Goal: Task Accomplishment & Management: Manage account settings

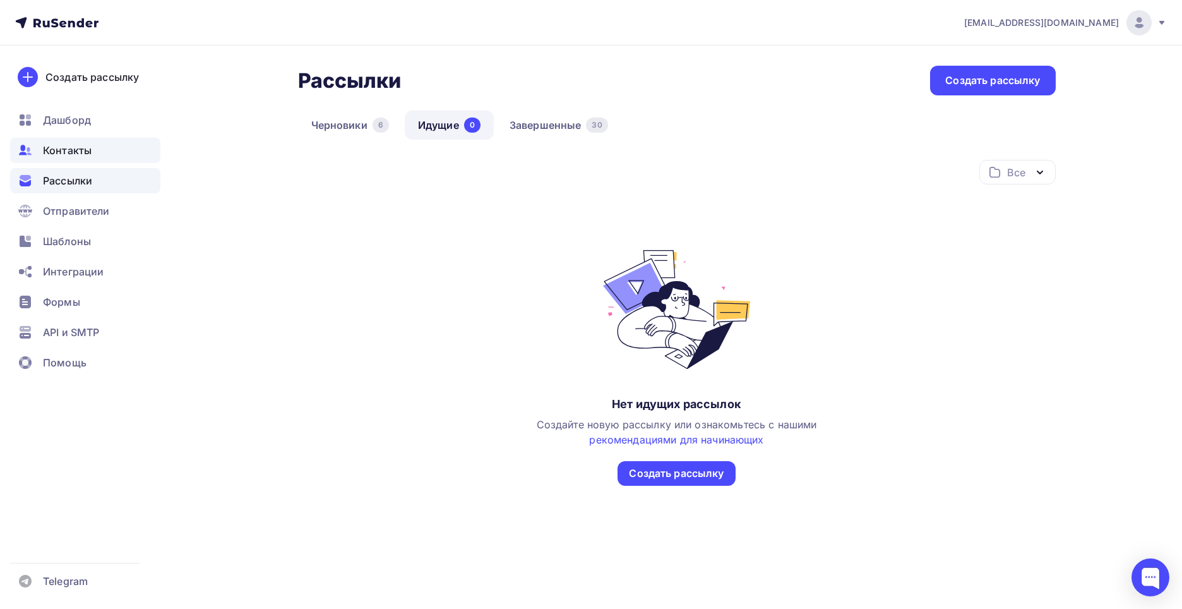
click at [62, 154] on span "Контакты" at bounding box center [67, 150] width 49 height 15
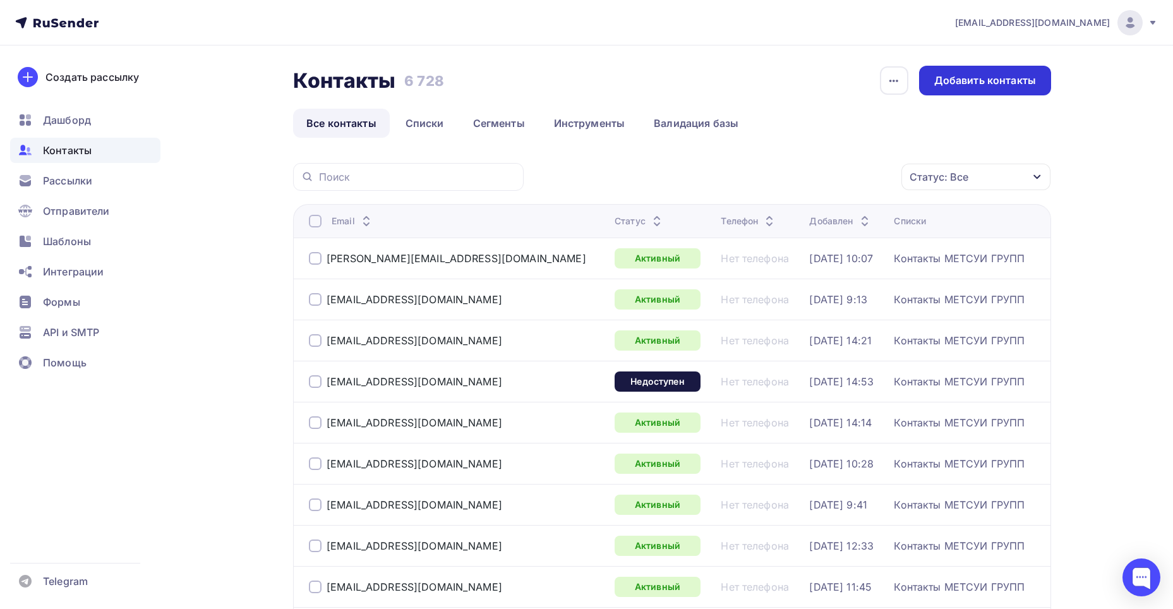
click at [992, 77] on div "Добавить контакты" at bounding box center [985, 80] width 102 height 15
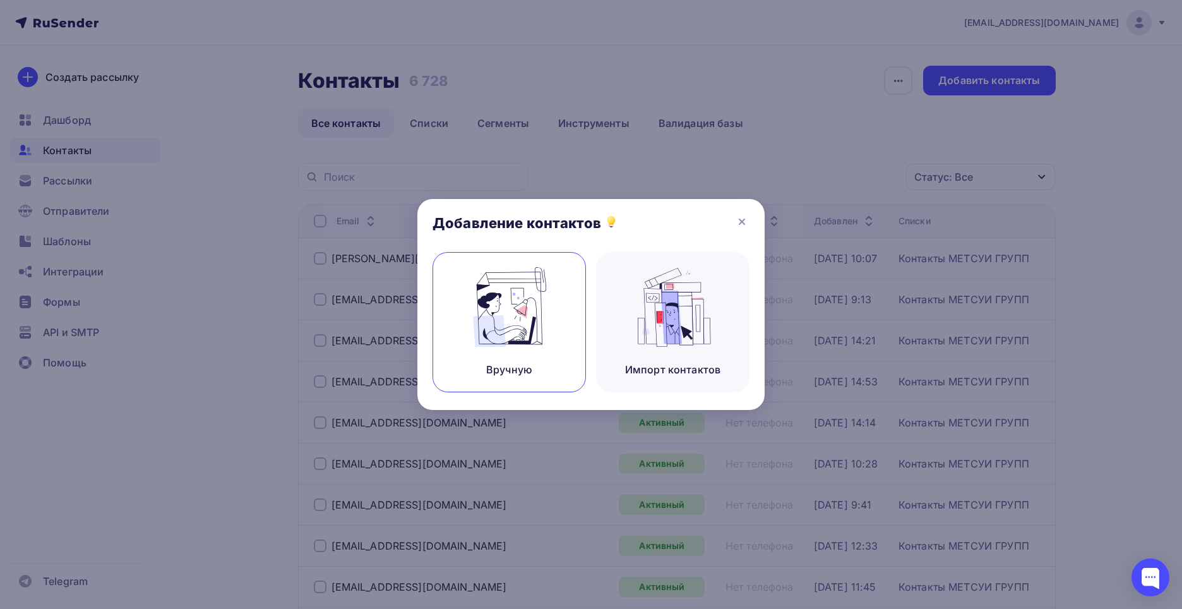
click at [511, 317] on img at bounding box center [509, 307] width 85 height 80
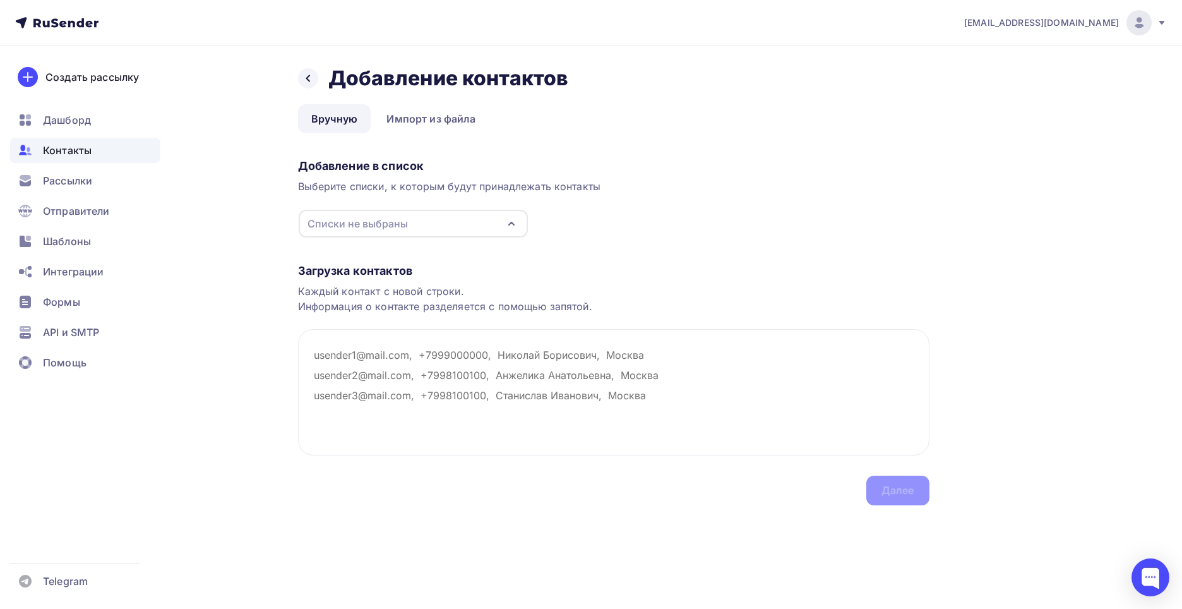
click at [514, 227] on icon "button" at bounding box center [511, 223] width 15 height 15
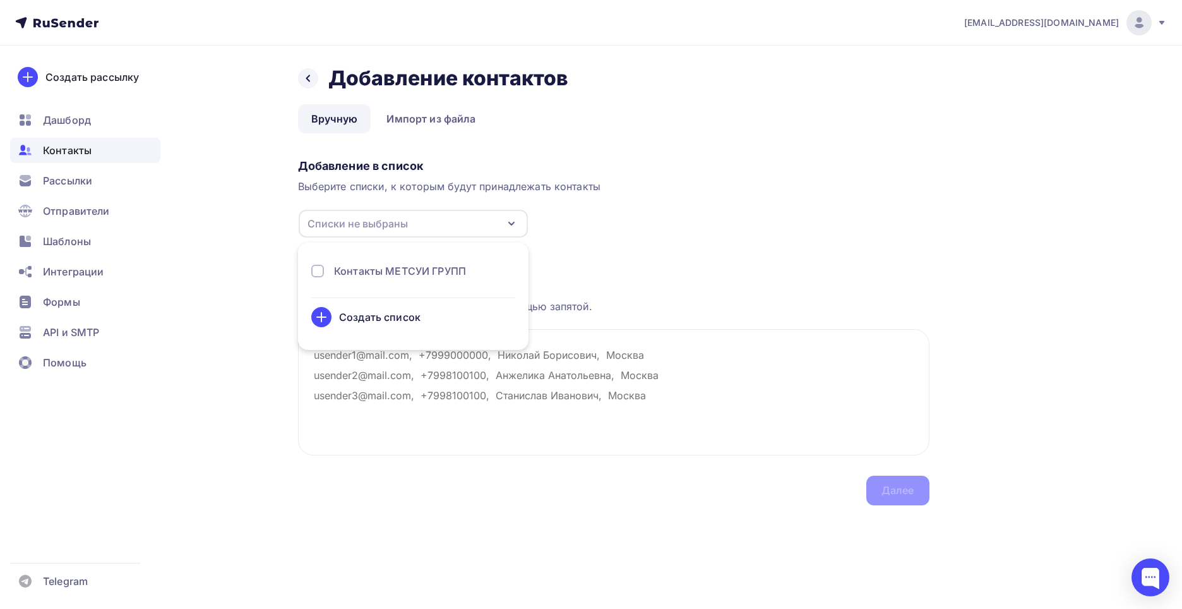
click at [316, 272] on div at bounding box center [317, 271] width 13 height 13
click at [634, 259] on div "Загрузка контактов Каждый контакт с новой строки. Информация о контакте разделя…" at bounding box center [613, 371] width 631 height 267
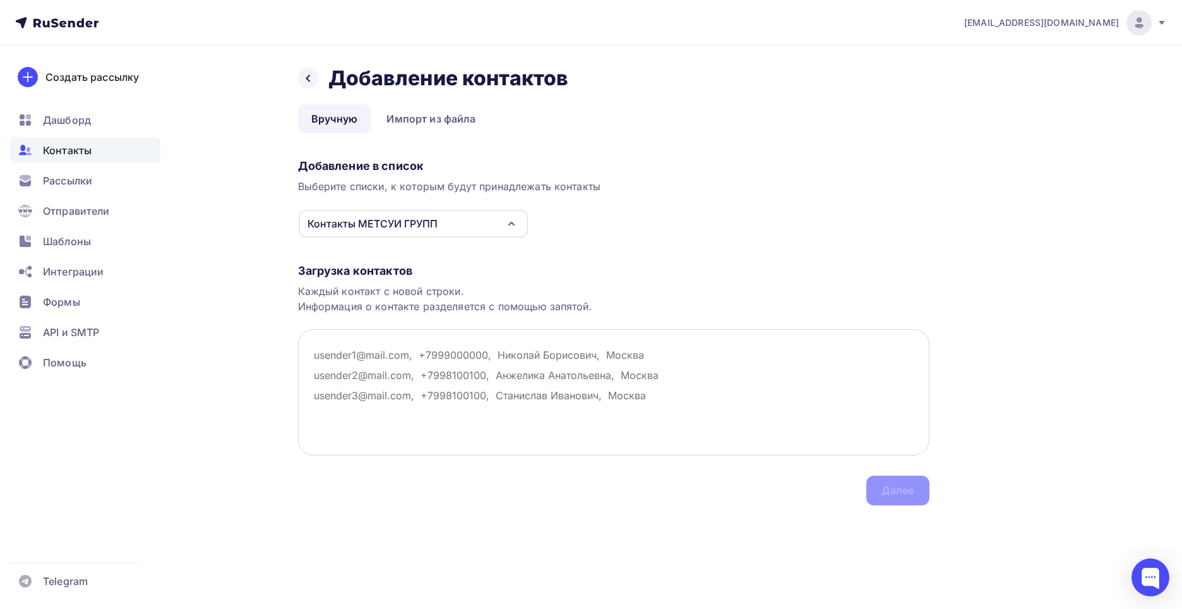
click at [317, 355] on textarea at bounding box center [613, 392] width 631 height 126
paste textarea "impulse impulse <[EMAIL_ADDRESS][DOMAIN_NAME]>"
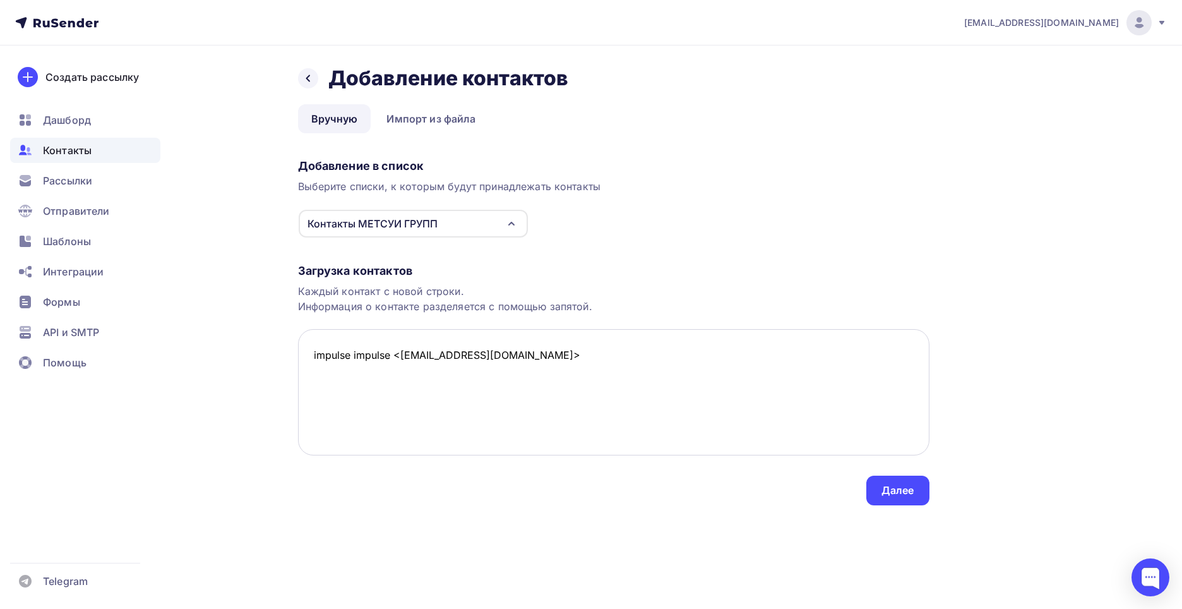
drag, startPoint x: 517, startPoint y: 359, endPoint x: 499, endPoint y: 356, distance: 17.2
click at [499, 356] on textarea "impulse impulse <[EMAIL_ADDRESS][DOMAIN_NAME]>" at bounding box center [613, 392] width 631 height 126
drag, startPoint x: 398, startPoint y: 354, endPoint x: 295, endPoint y: 344, distance: 103.5
click at [295, 344] on div "Назад Добавление контактов Добавление контактов Вручную Импорт из файла Вручную…" at bounding box center [591, 300] width 1035 height 510
type textarea "[EMAIL_ADDRESS][DOMAIN_NAME]"
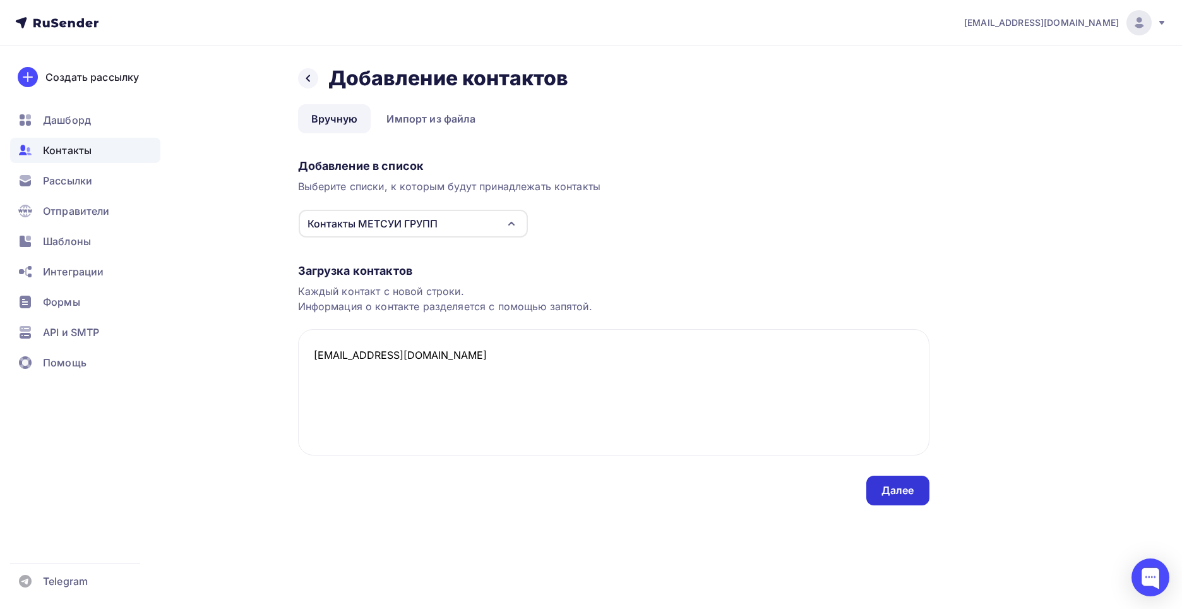
click at [873, 485] on div "Далее" at bounding box center [897, 490] width 63 height 30
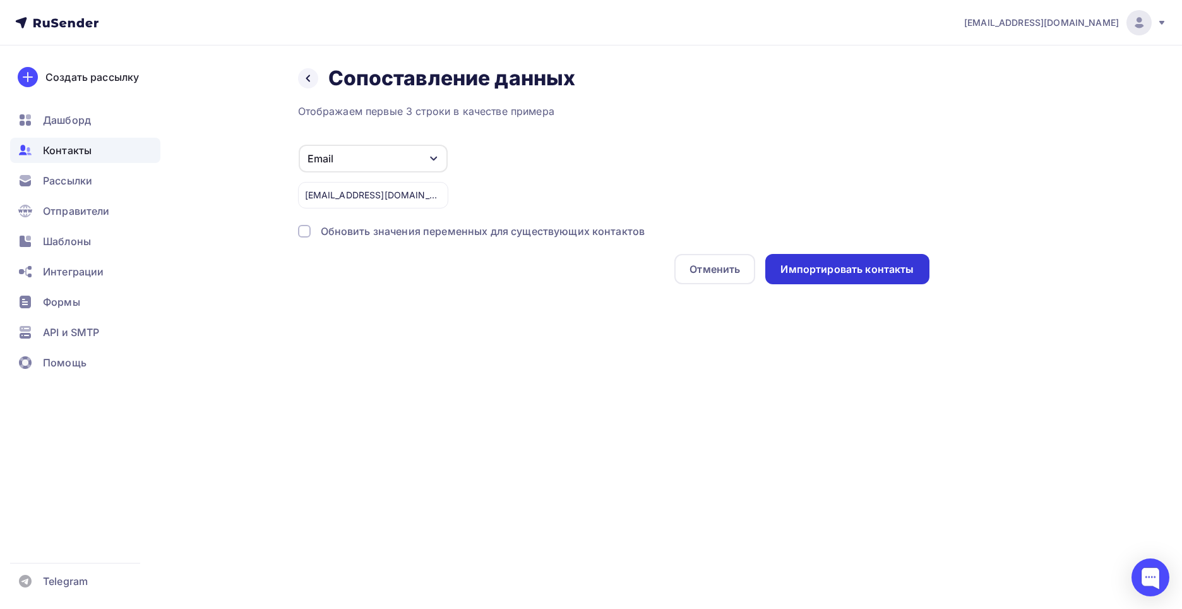
click at [826, 263] on div "Импортировать контакты" at bounding box center [846, 269] width 133 height 15
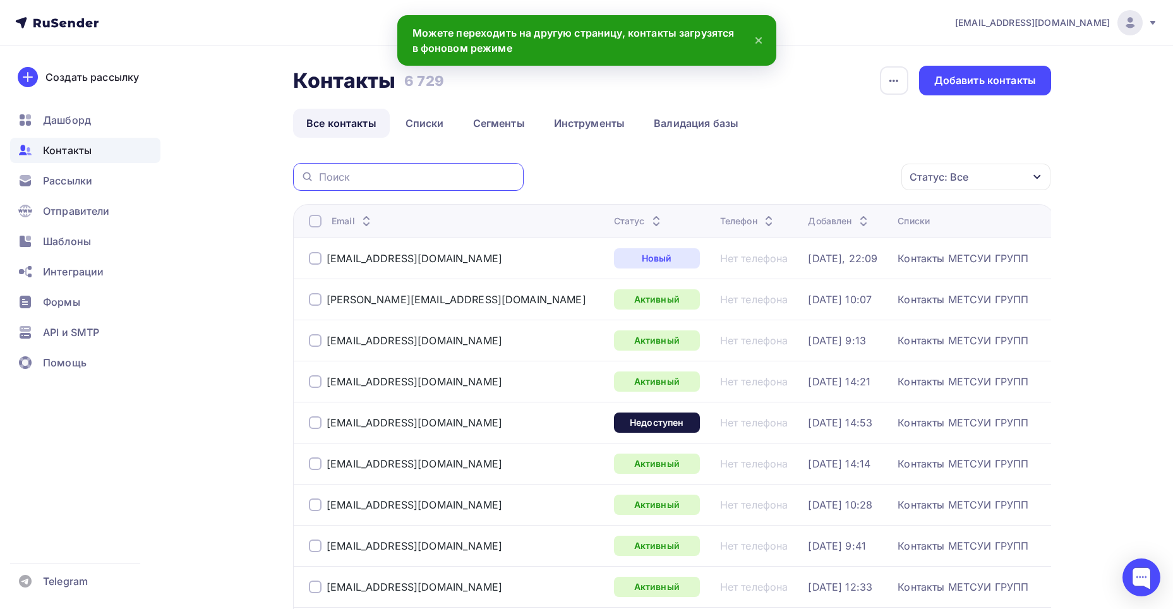
click at [455, 181] on input "text" at bounding box center [417, 177] width 197 height 14
paste input "impulse impulse <[EMAIL_ADDRESS][DOMAIN_NAME]>"
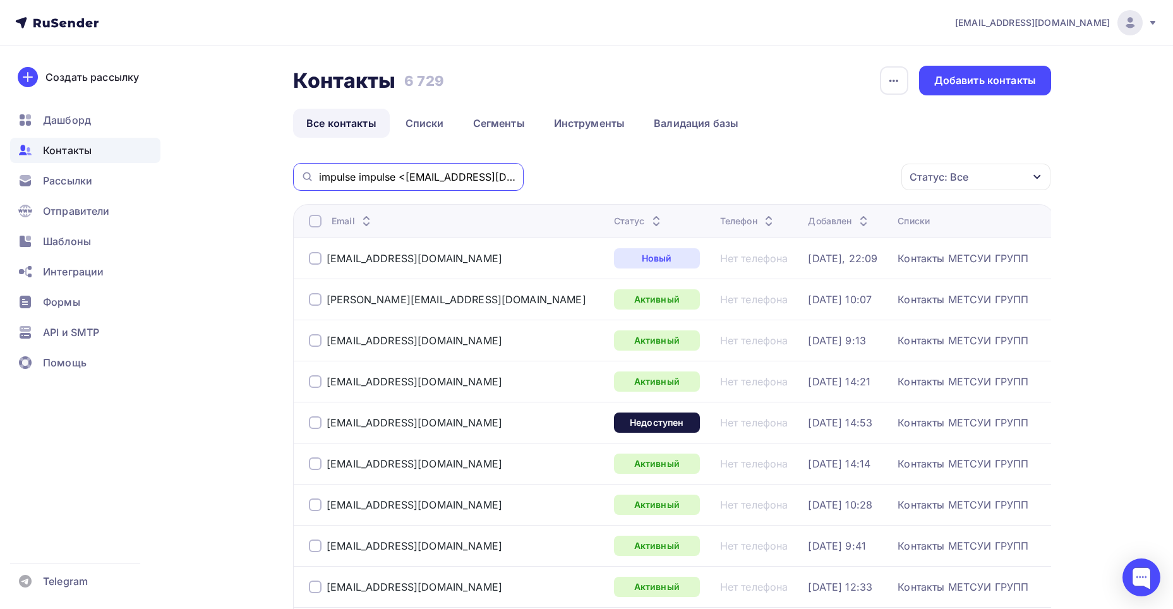
drag, startPoint x: 403, startPoint y: 177, endPoint x: 292, endPoint y: 165, distance: 111.8
click at [426, 179] on input "[EMAIL_ADDRESS][DOMAIN_NAME]>" at bounding box center [417, 177] width 197 height 14
type input "[EMAIL_ADDRESS][DOMAIN_NAME]"
